Goal: Contribute content

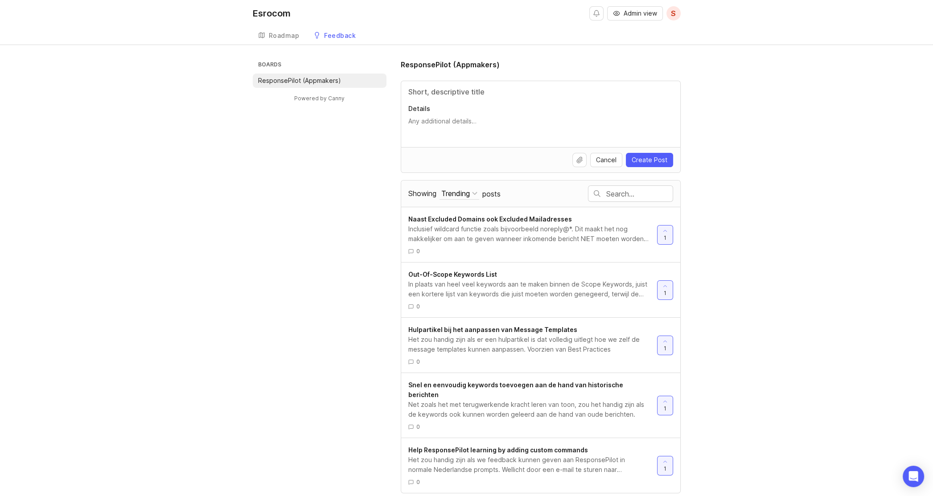
click at [438, 92] on input "Title" at bounding box center [540, 91] width 265 height 11
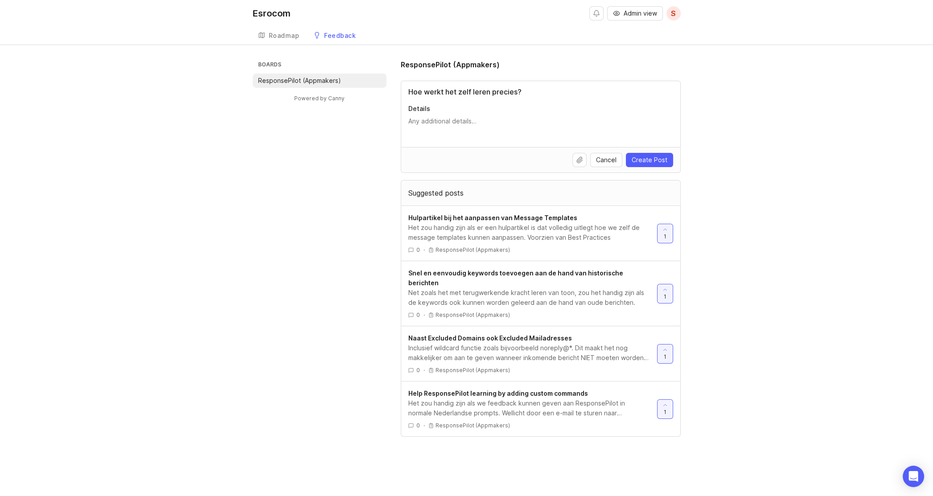
type input "Hoe werkt het zelf leren precies?"
click at [417, 120] on textarea "Details" at bounding box center [540, 126] width 265 height 18
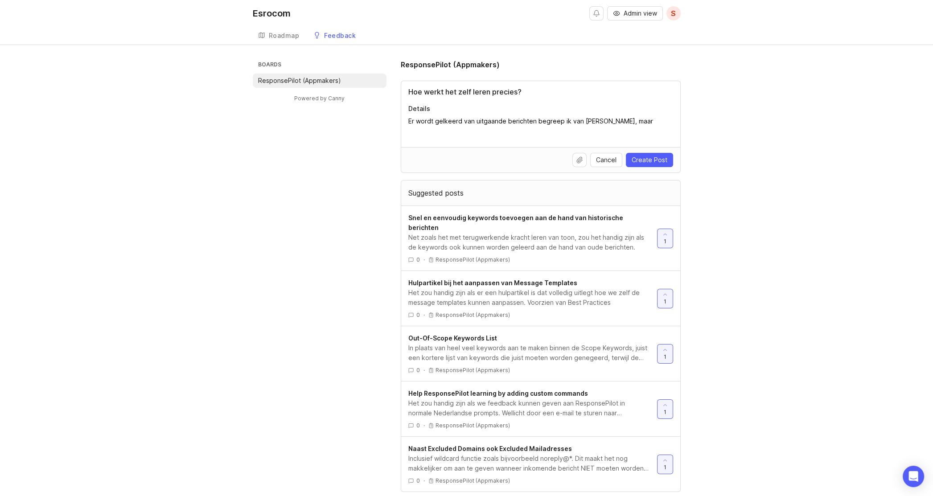
click at [445, 120] on textarea "Er wordt gelkeerd van uitgaande berichten begreep ik van [PERSON_NAME], maar" at bounding box center [540, 126] width 265 height 18
type textarea "Er wordt geleerd van uitgaande berichten begreep ik van [PERSON_NAME], maar"
click at [503, 95] on input "Hoe werkt het zelf leren precies?" at bounding box center [540, 91] width 265 height 11
drag, startPoint x: 524, startPoint y: 90, endPoint x: 392, endPoint y: 88, distance: 131.9
click at [393, 88] on div "Boards ResponsePilot (Appmakers) Powered by Canny ResponsePilot (Appmakers) Hoe…" at bounding box center [467, 275] width 428 height 433
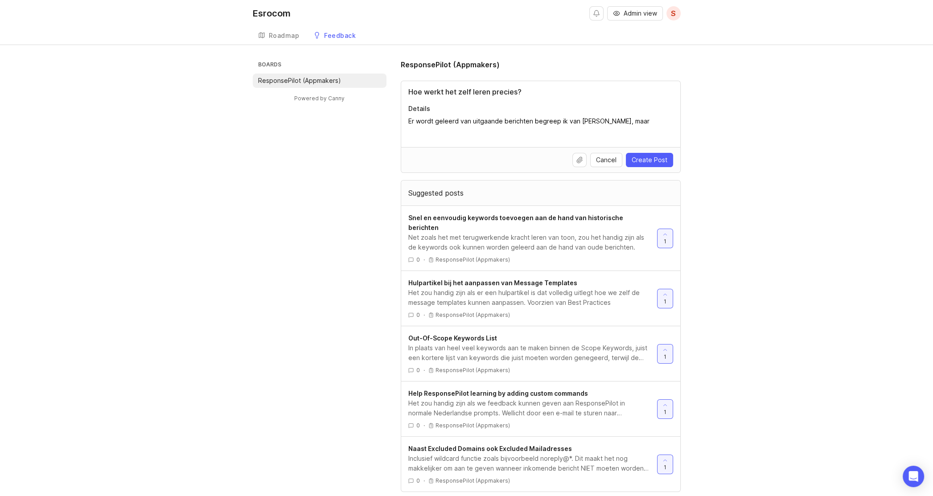
click at [535, 344] on div "In plaats van heel veel keywords aan te maken binnen de Scope Keywords, juist e…" at bounding box center [529, 353] width 242 height 20
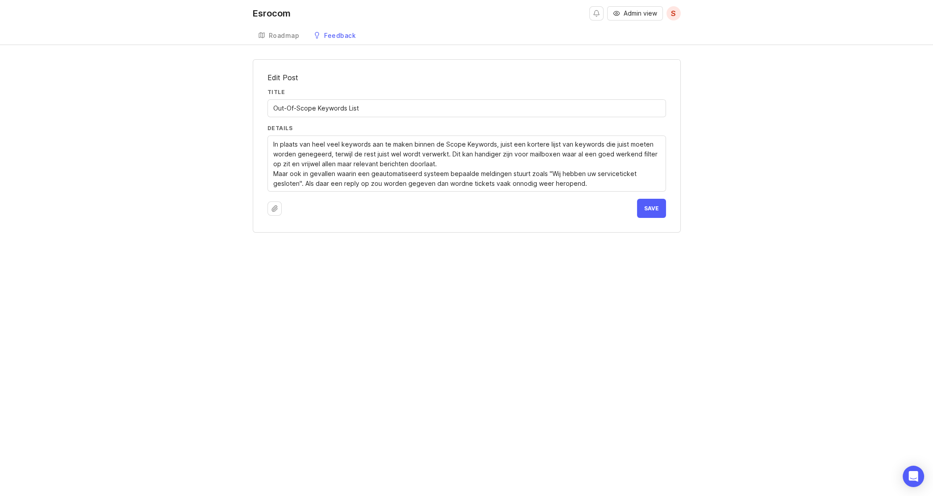
click at [462, 182] on textarea "In plaats van heel veel keywords aan te maken binnen de Scope Keywords, juist e…" at bounding box center [466, 163] width 387 height 49
click at [585, 183] on textarea "In plaats van heel veel keywords aan te maken binnen de Scope Keywords, juist e…" at bounding box center [466, 163] width 387 height 49
click at [443, 153] on textarea "In plaats van heel veel keywords aan te maken binnen de Scope Keywords, juist e…" at bounding box center [466, 163] width 387 height 49
type textarea "In plaats van heel veel keywords aan te maken binnen de Scope Keywords, juist e…"
click at [652, 207] on span "Save" at bounding box center [651, 208] width 15 height 7
